Goal: Find specific page/section: Find specific page/section

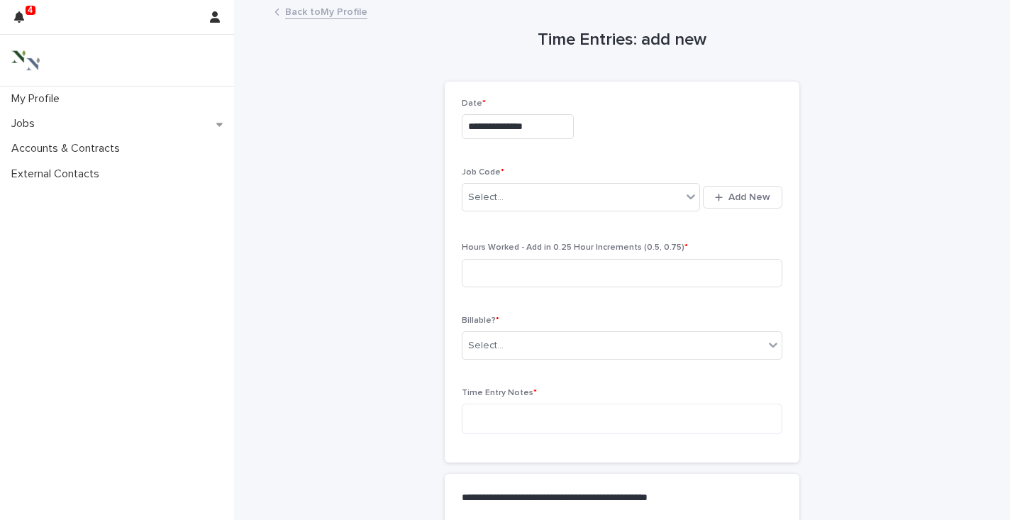
click at [296, 13] on link "Back to My Profile" at bounding box center [326, 11] width 82 height 16
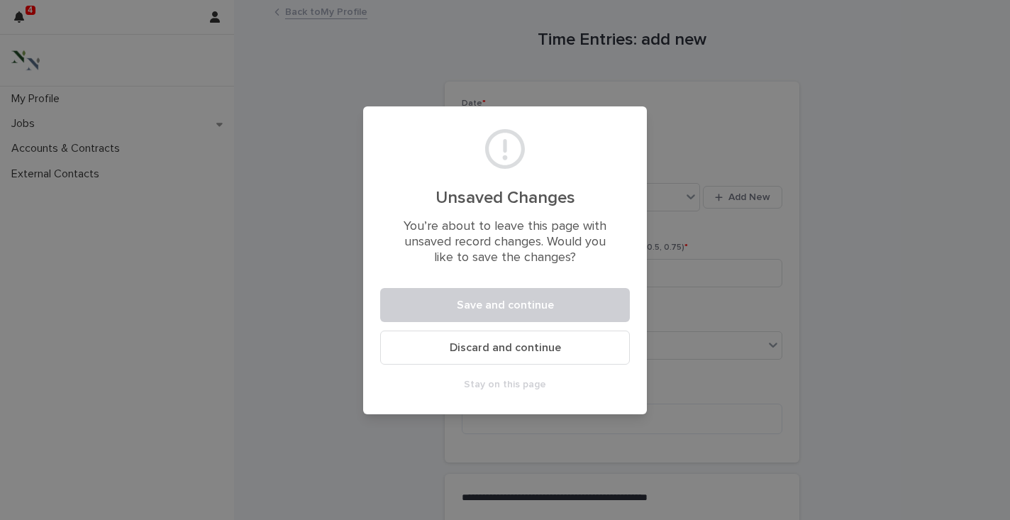
click at [462, 343] on span "Discard and continue" at bounding box center [505, 347] width 111 height 11
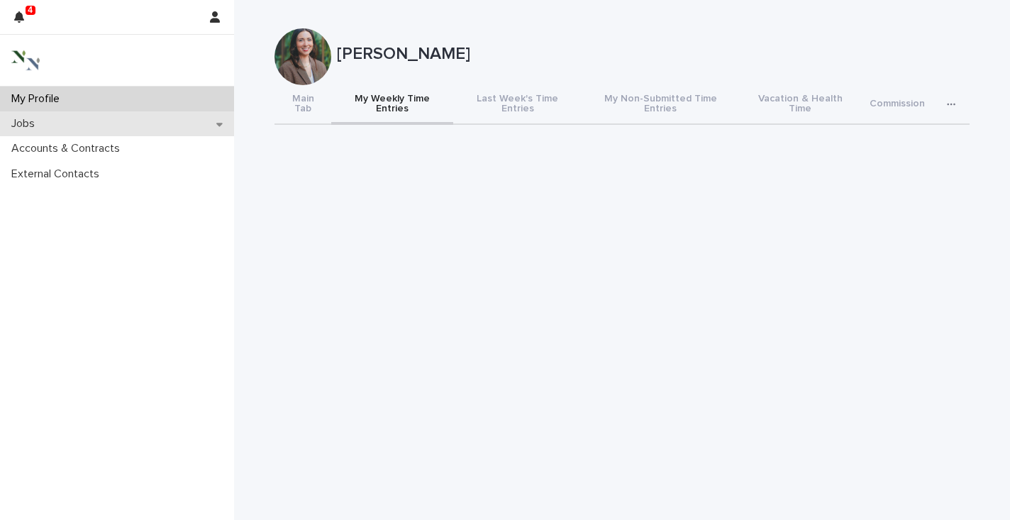
click at [121, 125] on div "Jobs" at bounding box center [117, 123] width 234 height 25
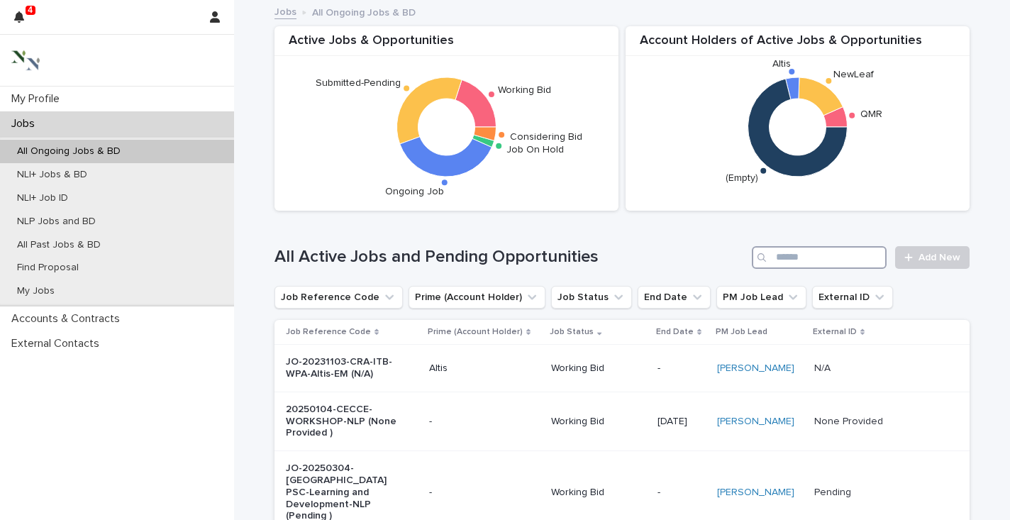
click at [781, 259] on input "Search" at bounding box center [819, 257] width 135 height 23
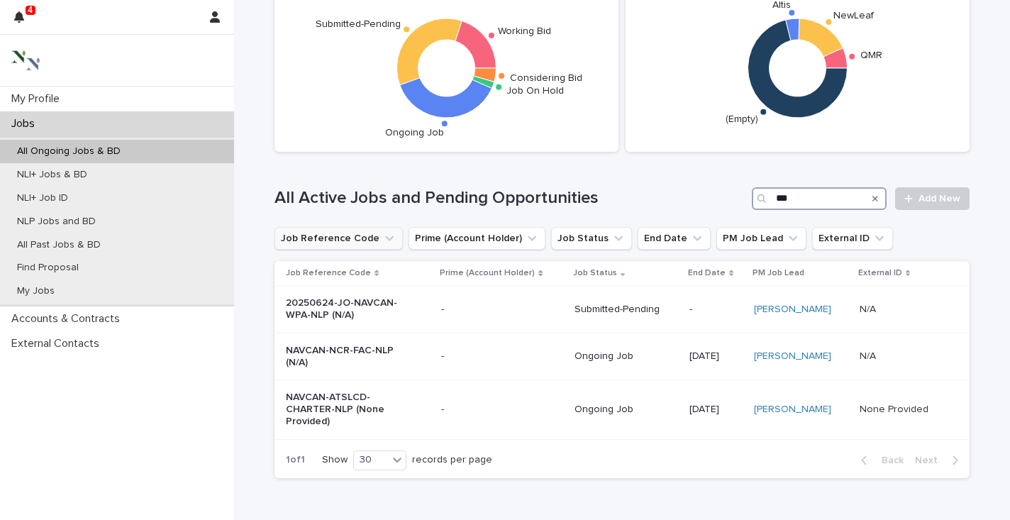
scroll to position [65, 0]
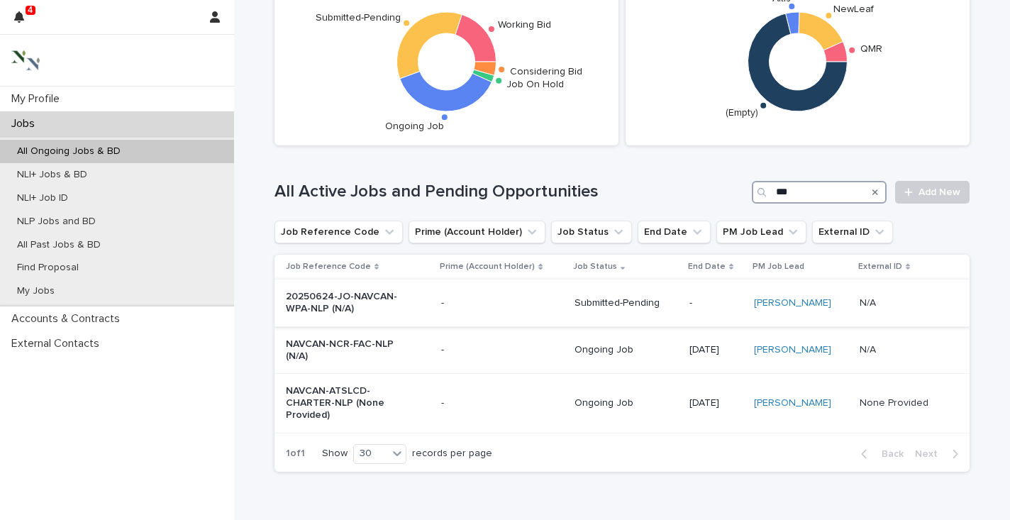
type input "***"
click at [328, 296] on p "20250624-JO-NAVCAN-WPA-NLP (N/A)" at bounding box center [345, 303] width 118 height 24
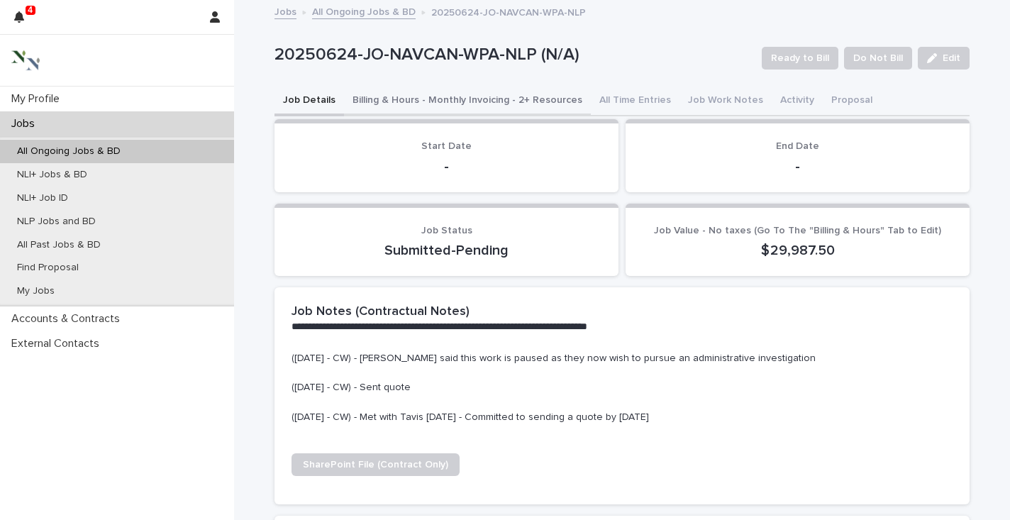
click at [473, 96] on button "Billing & Hours - Monthly Invoicing - 2+ Resources" at bounding box center [467, 102] width 247 height 30
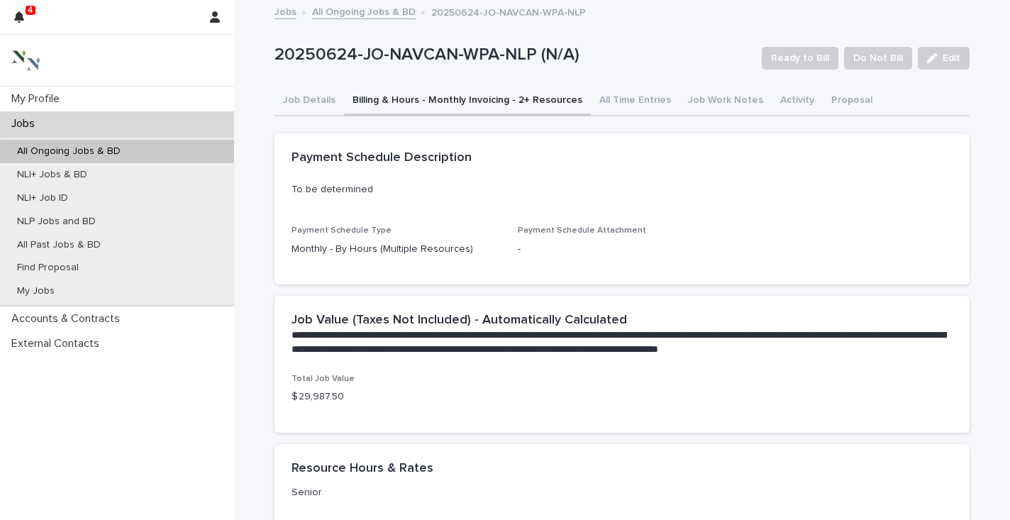
click at [80, 121] on div "Jobs" at bounding box center [117, 123] width 234 height 25
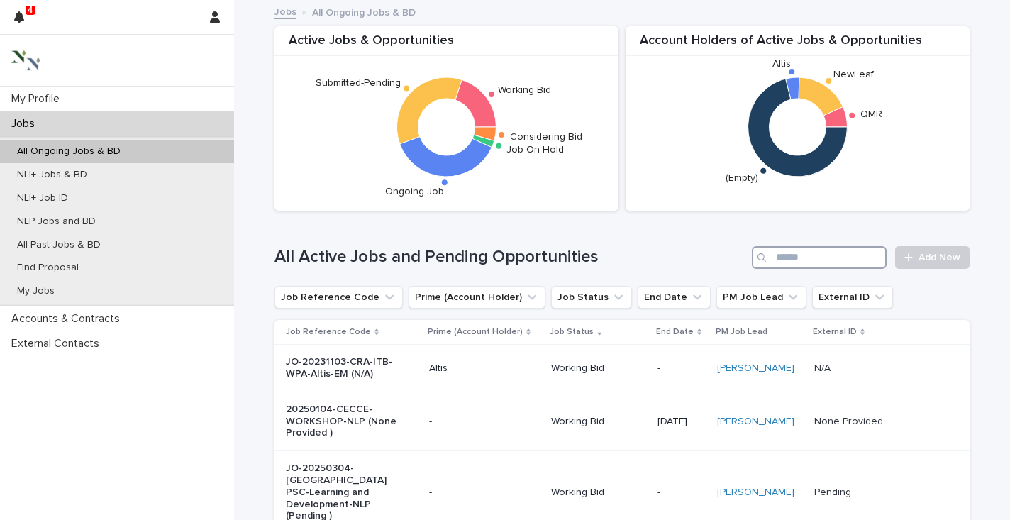
click at [812, 258] on input "Search" at bounding box center [819, 257] width 135 height 23
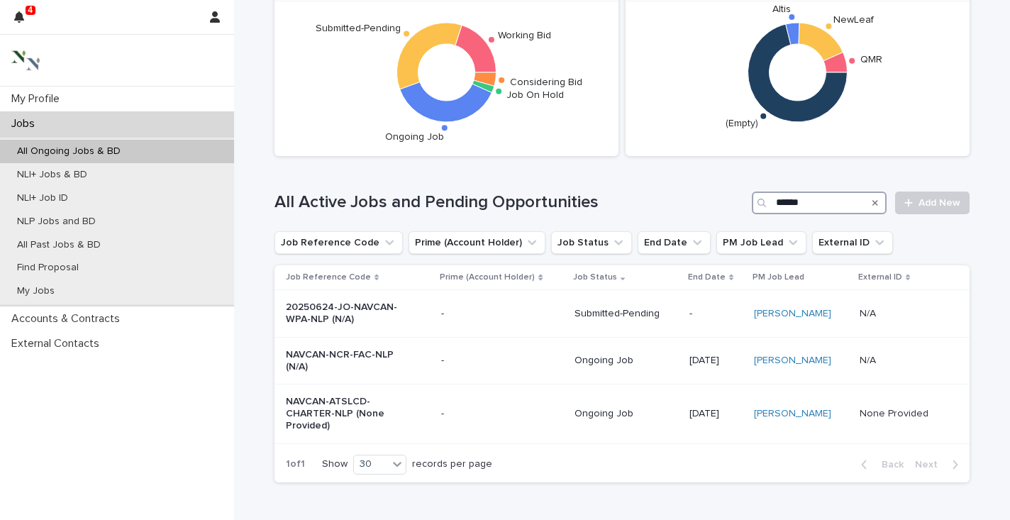
scroll to position [70, 0]
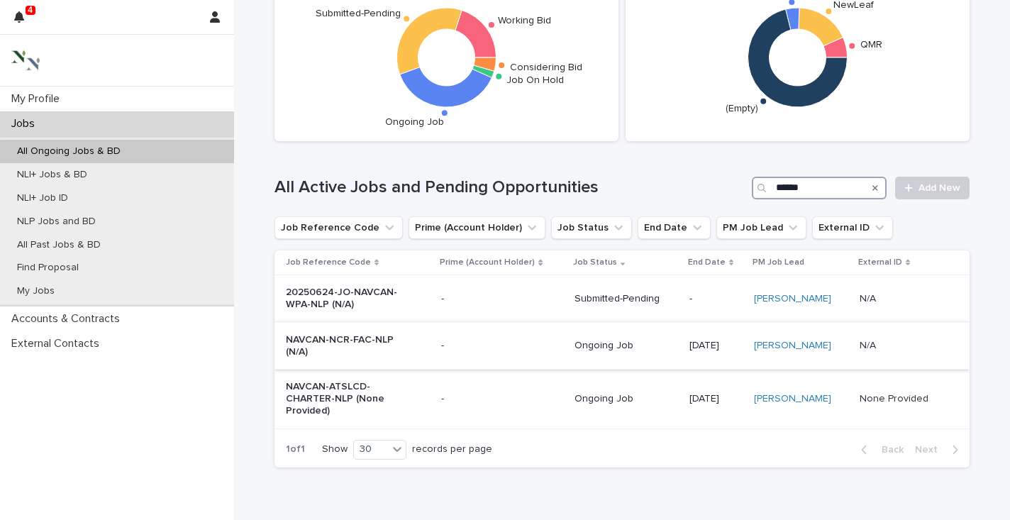
type input "******"
click at [335, 340] on p "NAVCAN-NCR-FAC-NLP (N/A)" at bounding box center [345, 346] width 118 height 24
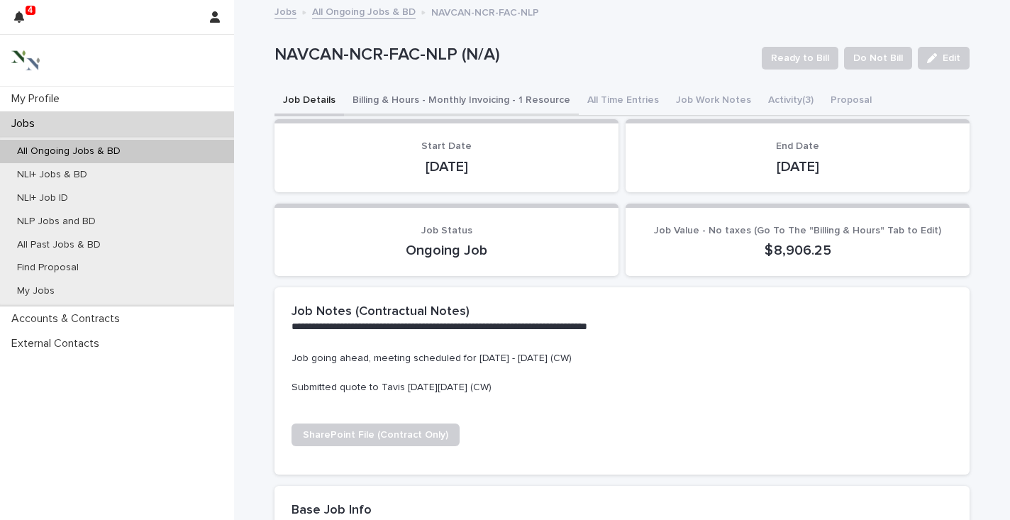
click at [444, 95] on button "Billing & Hours - Monthly Invoicing - 1 Resource" at bounding box center [461, 102] width 235 height 30
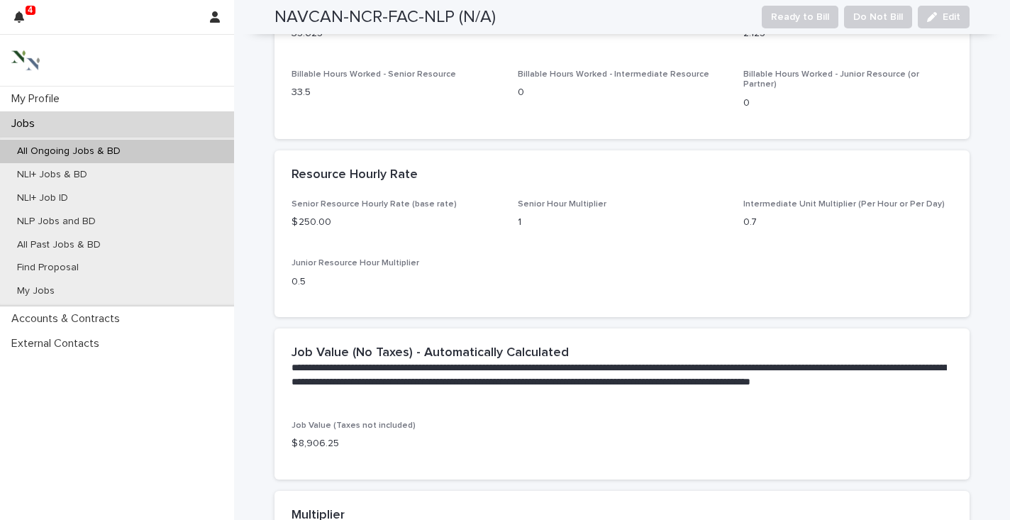
scroll to position [631, 0]
